Goal: Transaction & Acquisition: Purchase product/service

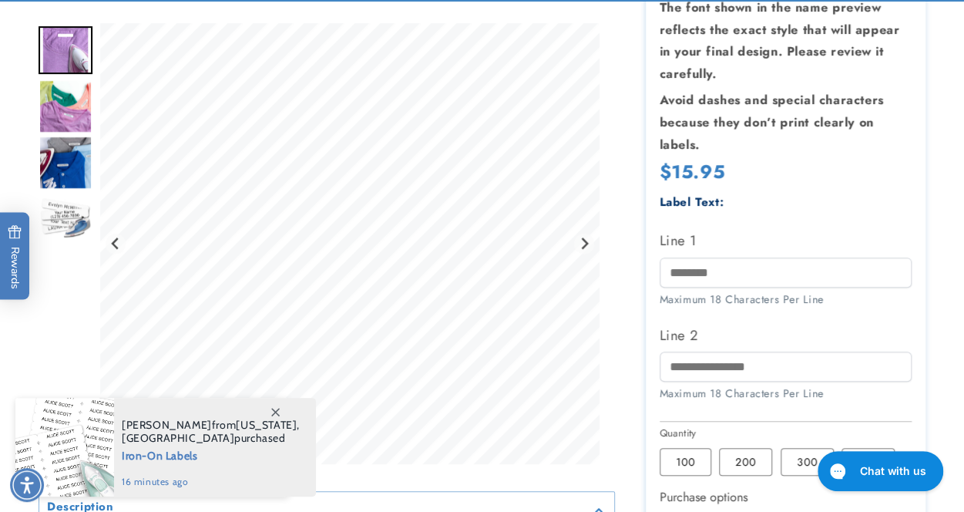
scroll to position [362, 0]
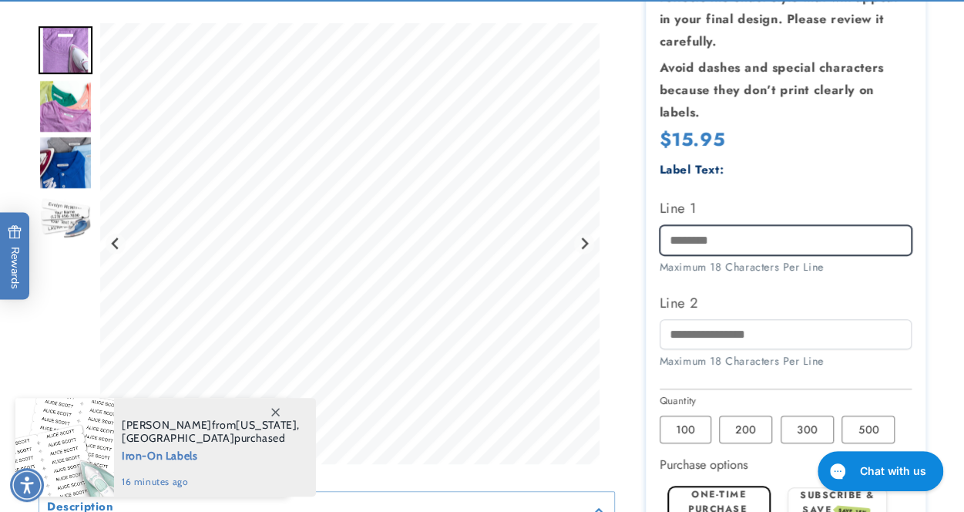
click at [746, 238] on input "Line 1" at bounding box center [786, 240] width 253 height 30
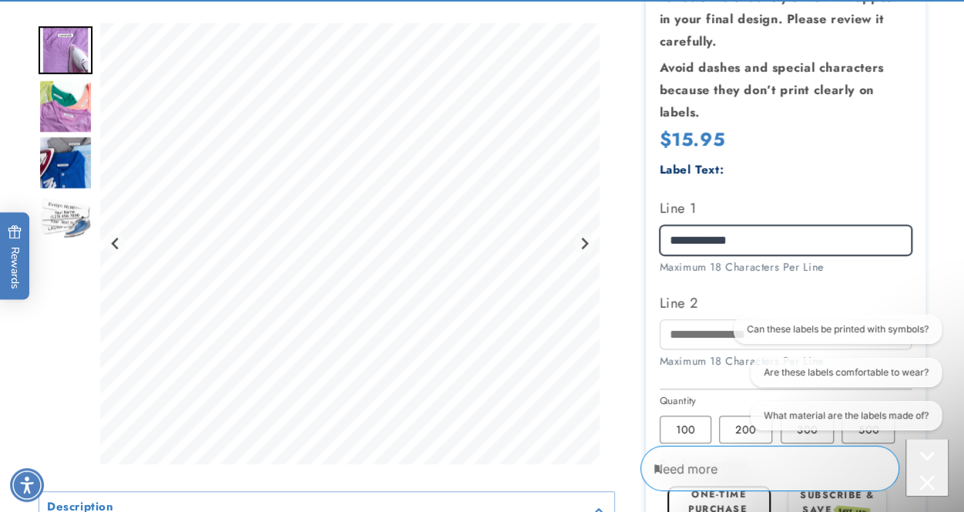
scroll to position [0, 0]
type input "**********"
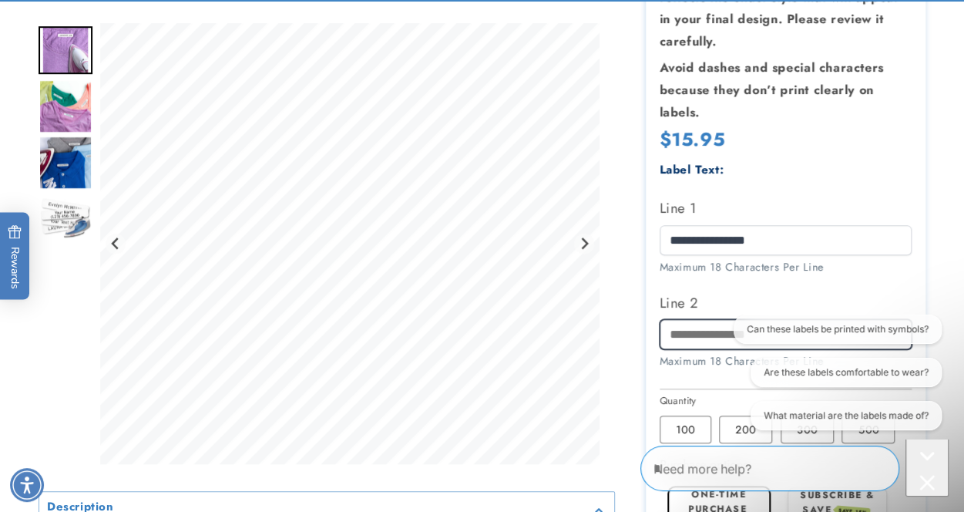
click at [695, 340] on input "Line 2" at bounding box center [786, 334] width 253 height 30
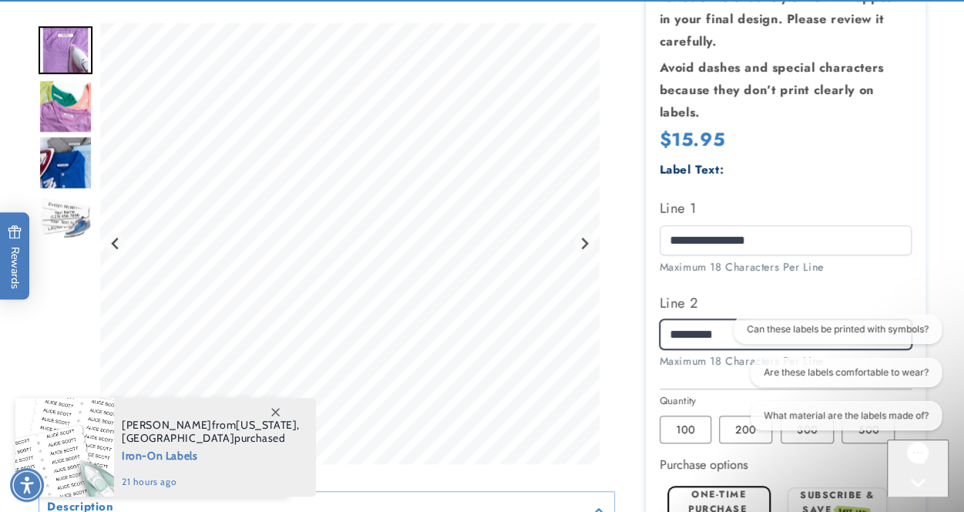
type input "*********"
click at [948, 234] on div at bounding box center [482, 295] width 964 height 951
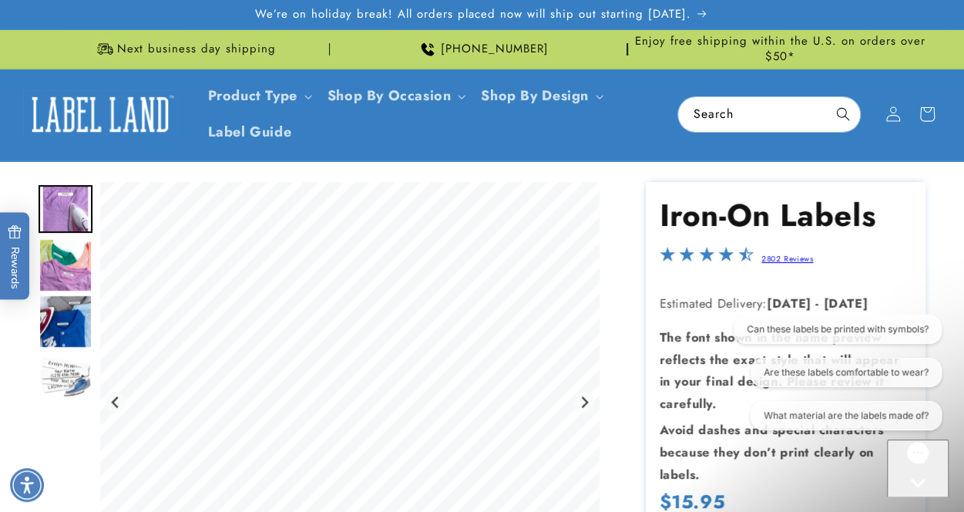
click at [59, 244] on img "Go to slide 2" at bounding box center [66, 265] width 54 height 54
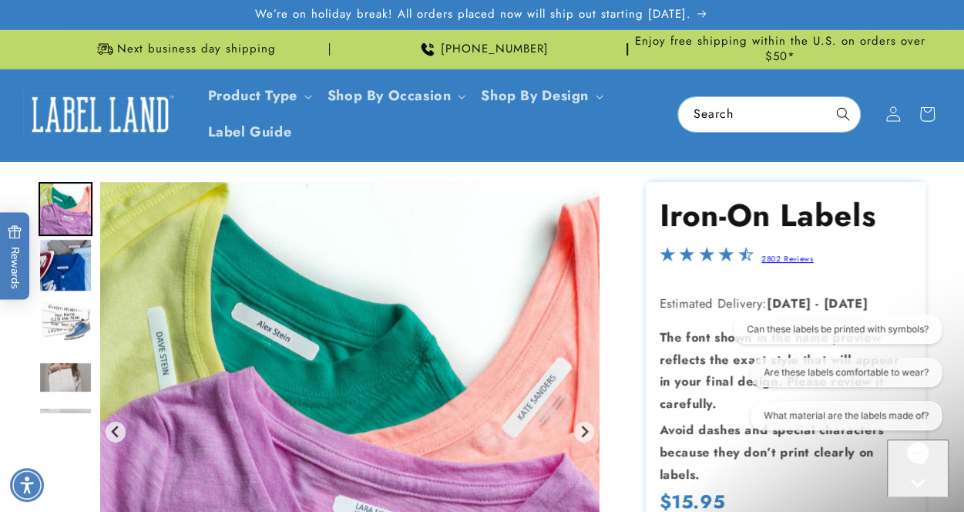
click at [59, 284] on img "Go to slide 3" at bounding box center [66, 265] width 54 height 54
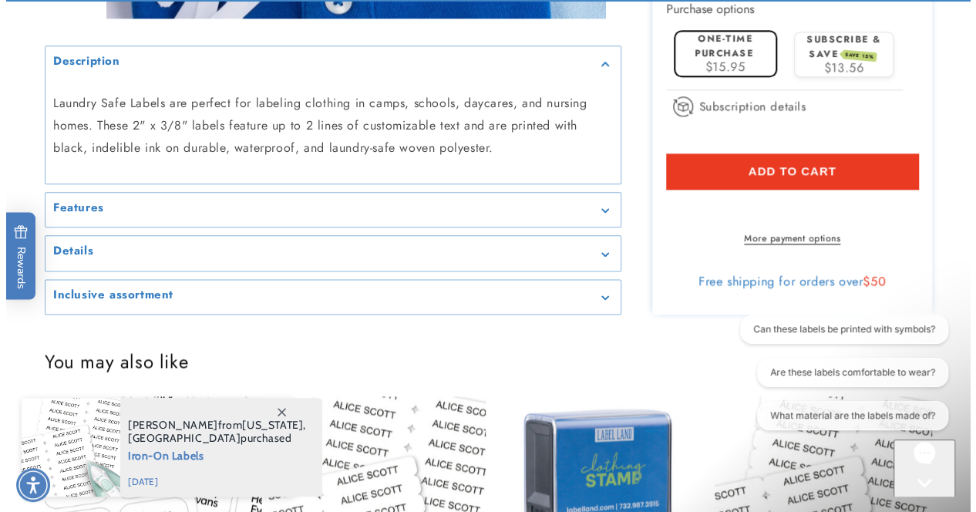
scroll to position [824, 0]
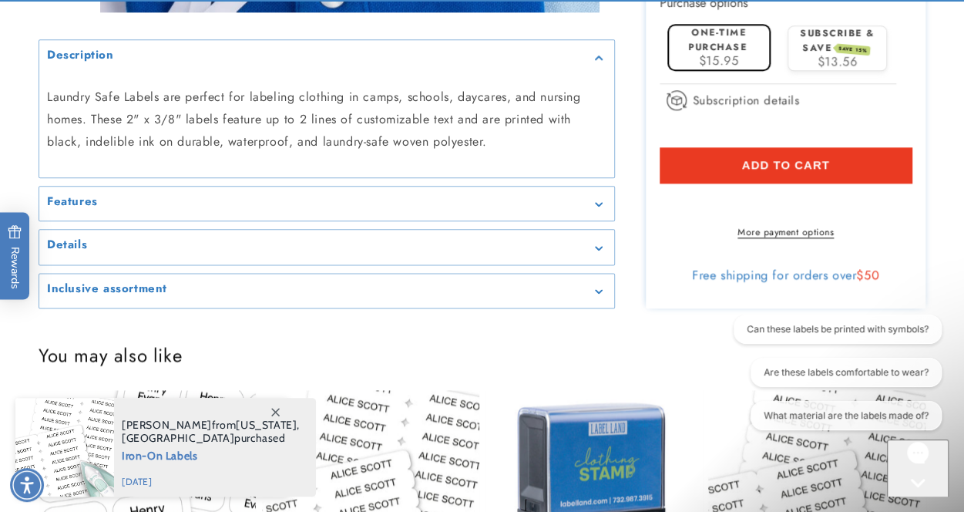
click at [712, 159] on button "Add to cart" at bounding box center [786, 164] width 253 height 35
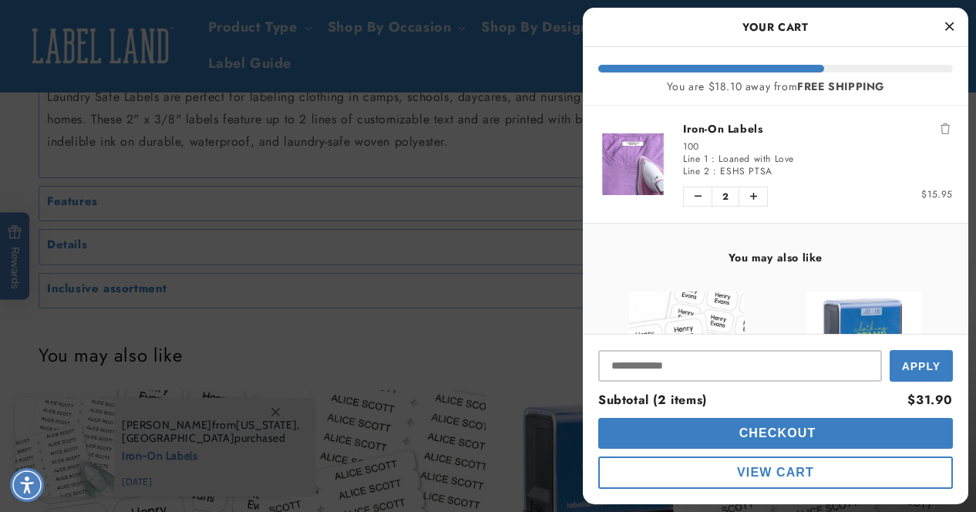
click at [757, 434] on span "Checkout" at bounding box center [775, 432] width 81 height 13
